Goal: Information Seeking & Learning: Find specific fact

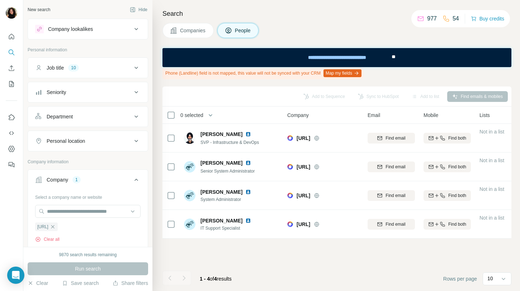
scroll to position [24, 0]
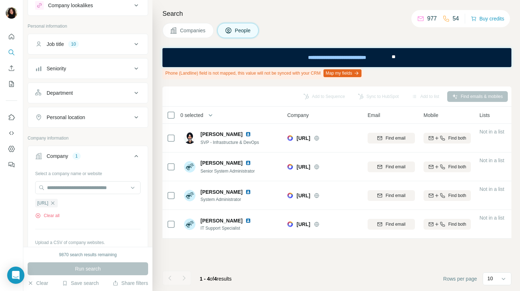
click at [194, 39] on div "Search Companies People Phone (Landline) field is not mapped, this value will n…" at bounding box center [335, 145] width 367 height 291
click at [199, 30] on span "Companies" at bounding box center [193, 30] width 26 height 7
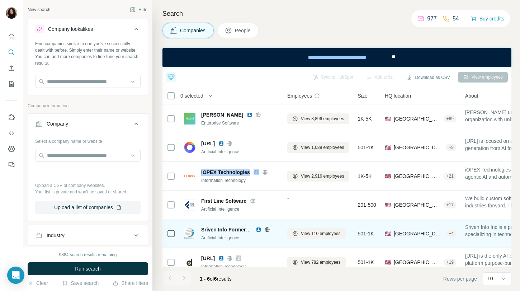
scroll to position [10, 0]
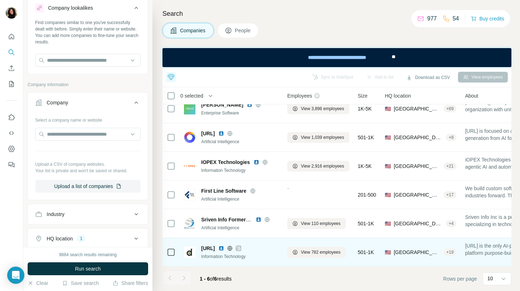
click at [212, 248] on span "digital.ai" at bounding box center [208, 247] width 14 height 7
